Goal: Transaction & Acquisition: Get a Quote

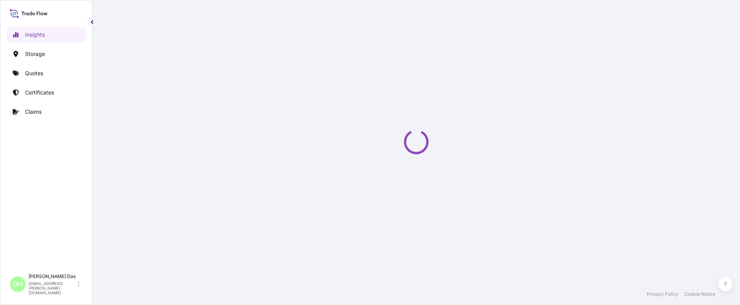
select select "2025"
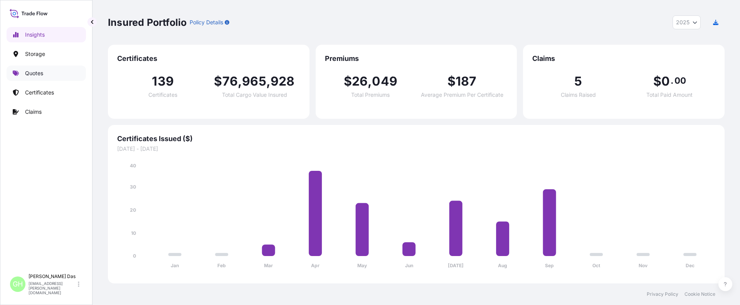
click at [27, 69] on p "Quotes" at bounding box center [34, 73] width 18 height 8
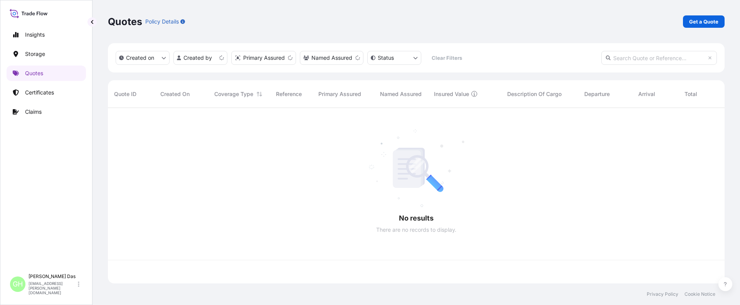
scroll to position [174, 611]
click at [683, 15] on div "Quotes Policy Details Get a Quote" at bounding box center [416, 21] width 617 height 12
